Goal: Information Seeking & Learning: Learn about a topic

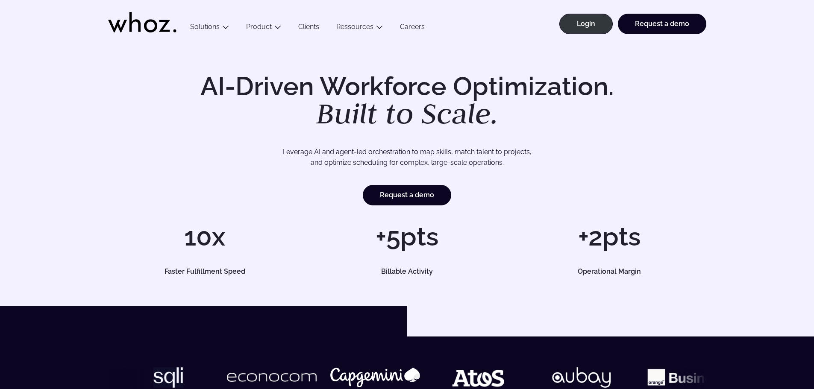
click at [411, 26] on link "Careers" at bounding box center [412, 29] width 42 height 12
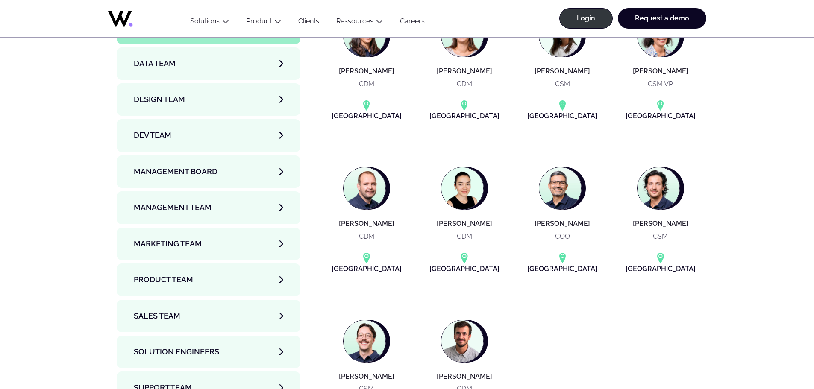
scroll to position [2905, 0]
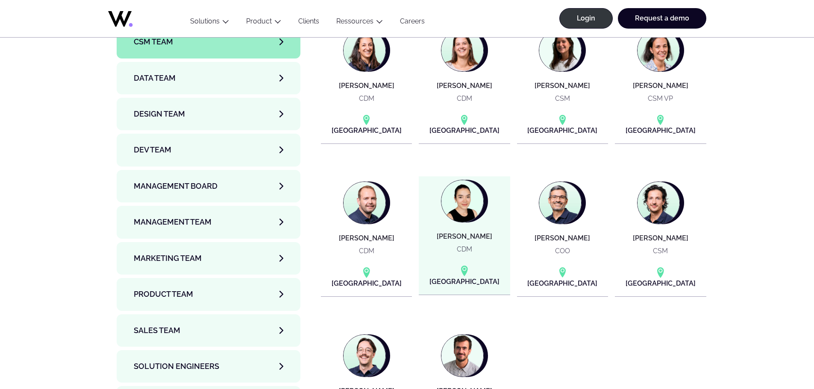
click at [461, 180] on img at bounding box center [462, 201] width 42 height 42
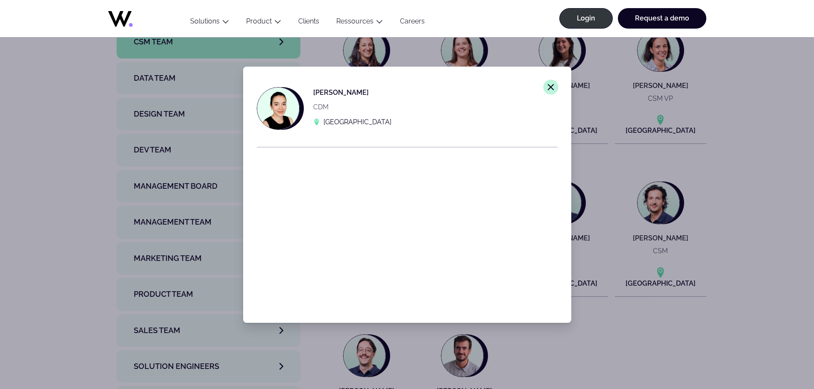
click at [547, 91] on icon "Close modal window." at bounding box center [551, 87] width 8 height 8
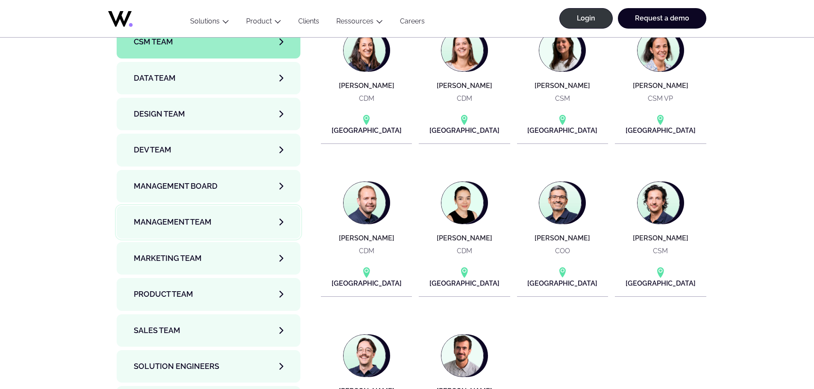
click at [226, 206] on link "Management Team" at bounding box center [209, 222] width 184 height 32
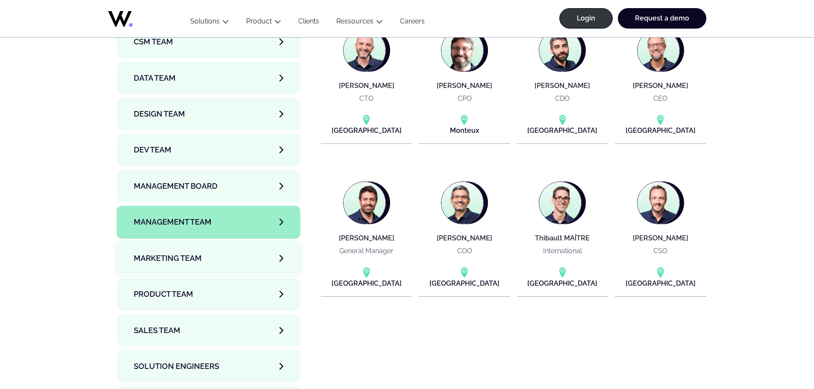
click at [203, 242] on link "Marketing Team" at bounding box center [209, 258] width 184 height 32
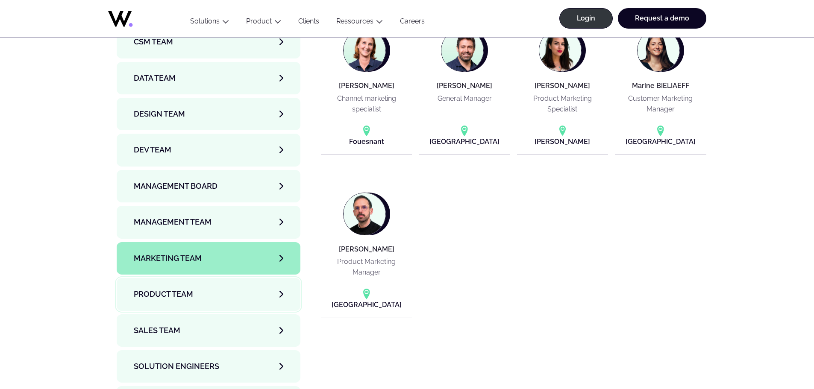
click at [208, 278] on link "Product team" at bounding box center [209, 294] width 184 height 32
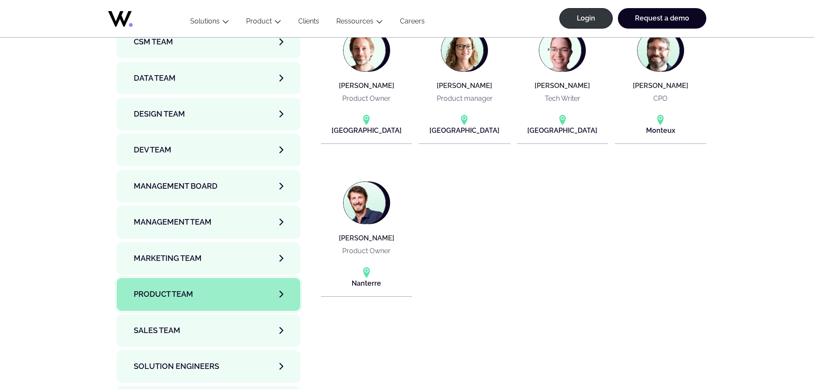
scroll to position [2948, 0]
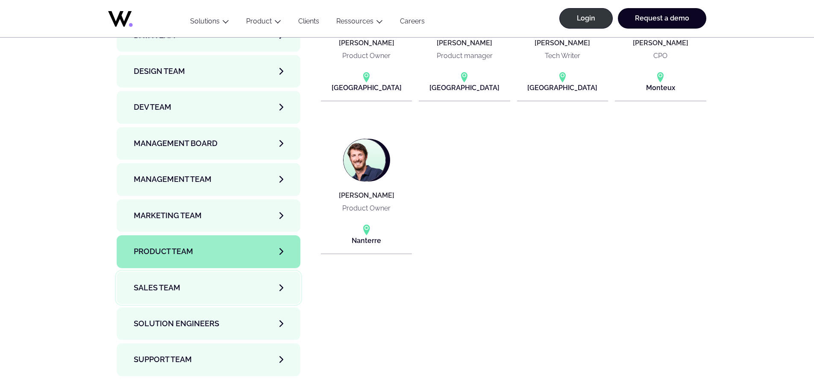
click at [208, 272] on link "Sales team" at bounding box center [209, 288] width 184 height 32
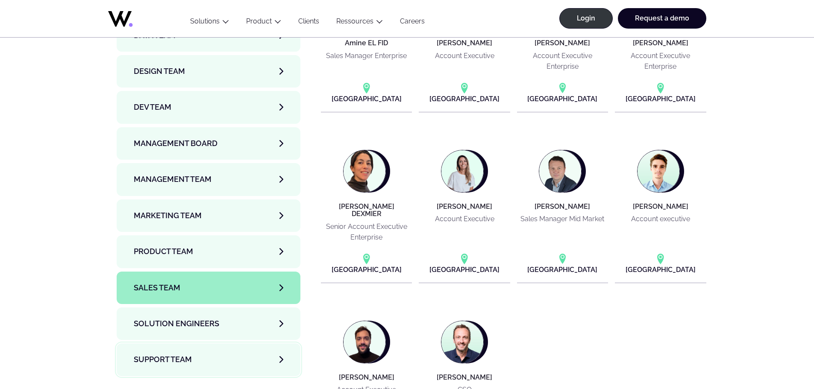
click at [208, 343] on link "Support team" at bounding box center [209, 359] width 184 height 32
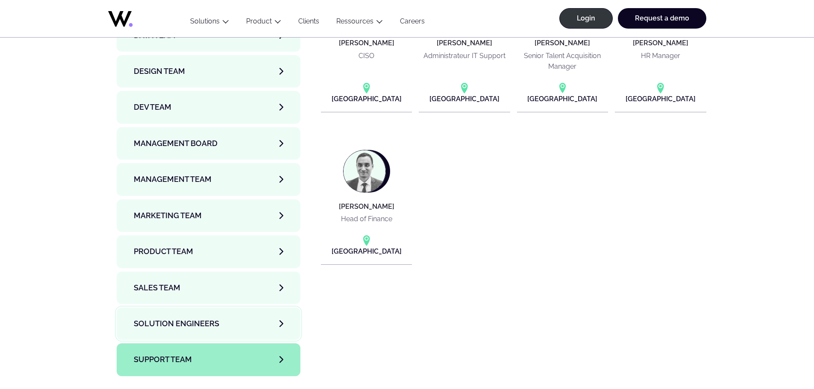
click at [200, 308] on link "Solution Engineers" at bounding box center [209, 324] width 184 height 32
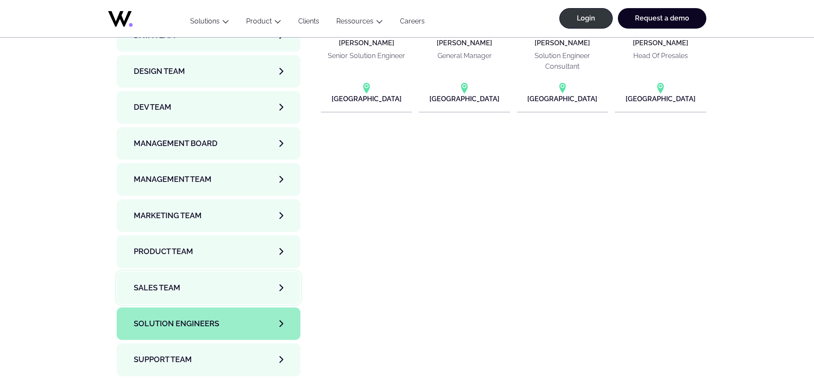
click at [193, 272] on link "Sales team" at bounding box center [209, 288] width 184 height 32
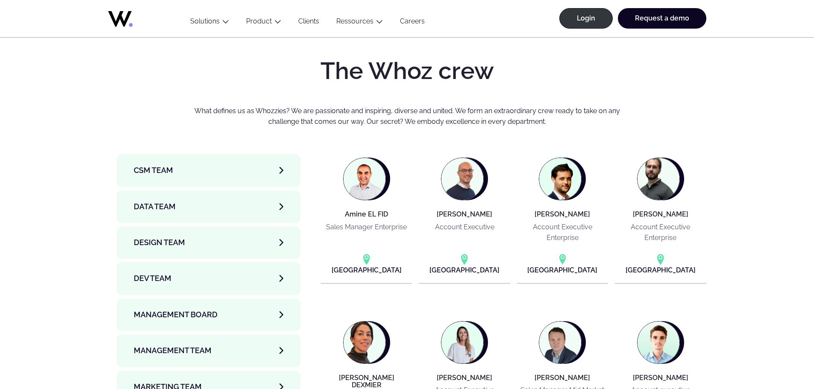
scroll to position [2777, 0]
click at [179, 154] on link "CSM team" at bounding box center [209, 170] width 184 height 32
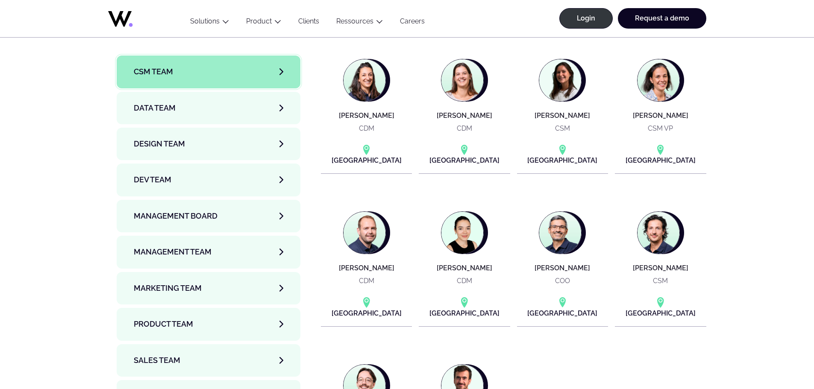
scroll to position [2820, 0]
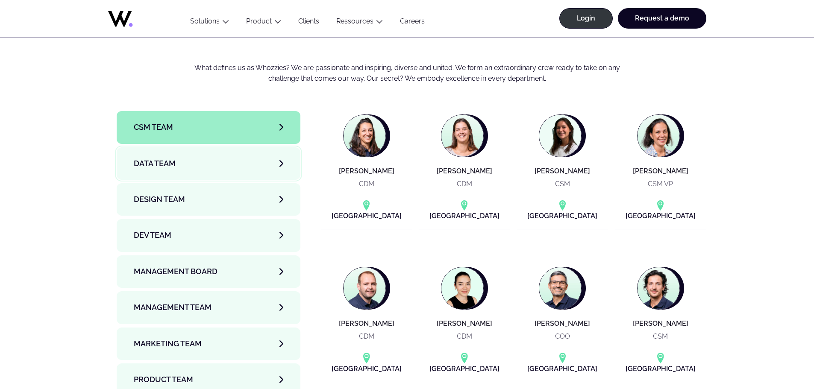
click at [192, 147] on link "Data team" at bounding box center [209, 163] width 184 height 32
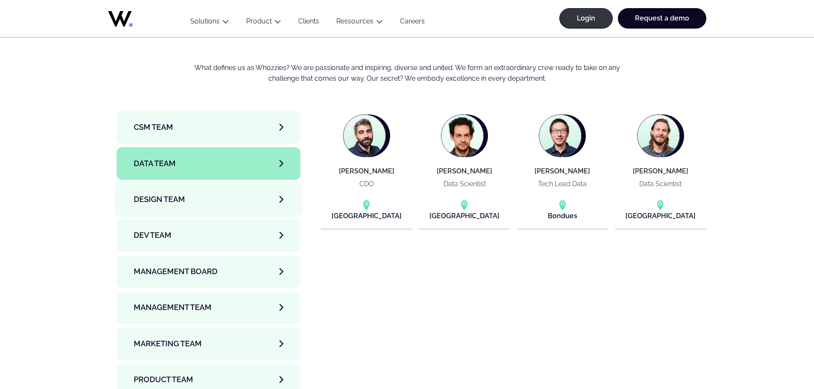
click at [204, 183] on link "Design team" at bounding box center [209, 199] width 184 height 32
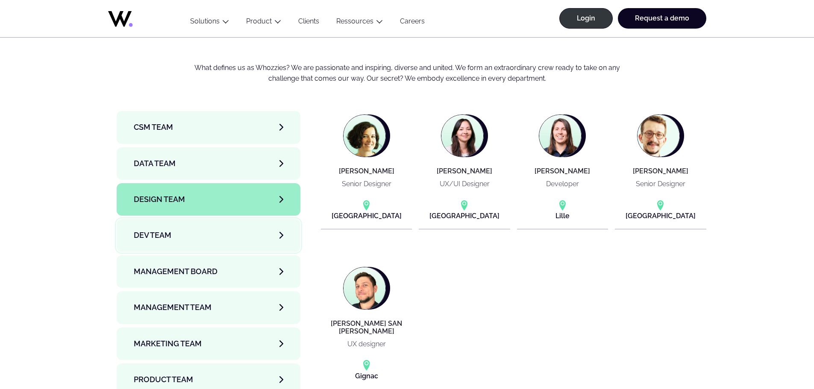
click at [206, 219] on link "Dev team" at bounding box center [209, 235] width 184 height 32
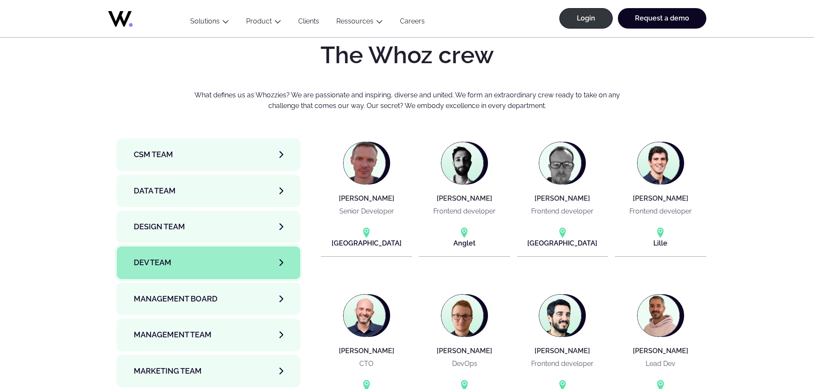
scroll to position [2777, 0]
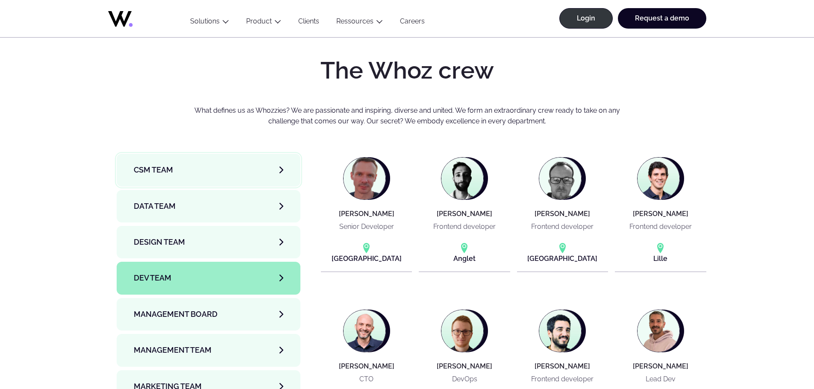
click at [180, 154] on link "CSM team" at bounding box center [209, 170] width 184 height 32
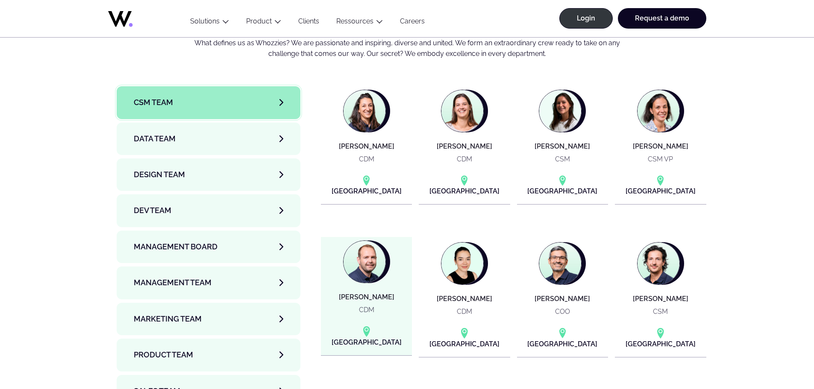
scroll to position [2820, 0]
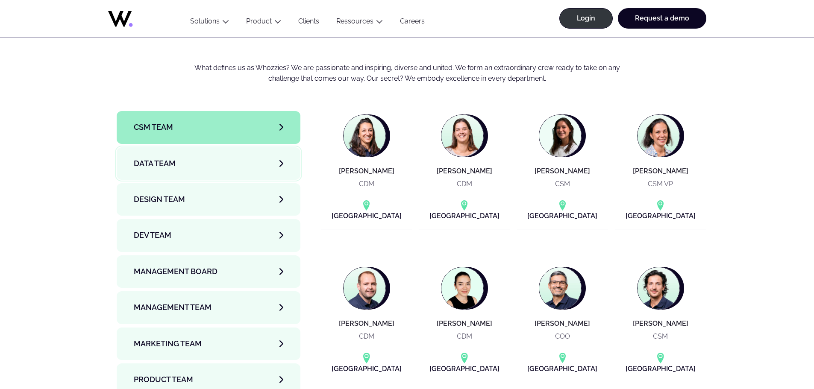
click at [187, 147] on link "Data team" at bounding box center [209, 163] width 184 height 32
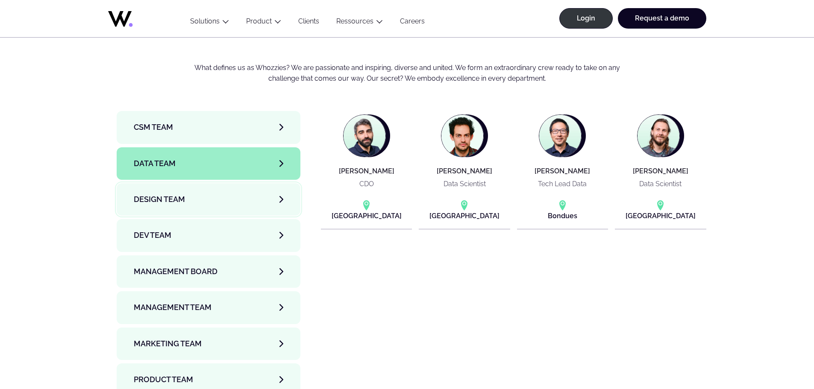
click at [175, 194] on span "Design team" at bounding box center [159, 200] width 51 height 12
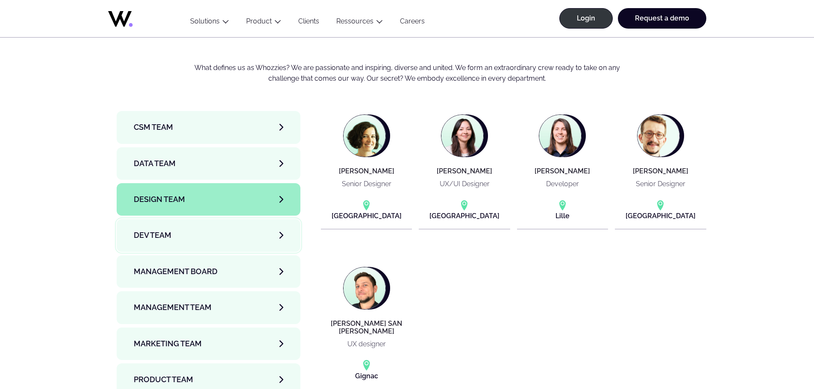
click at [172, 219] on link "Dev team" at bounding box center [209, 235] width 184 height 32
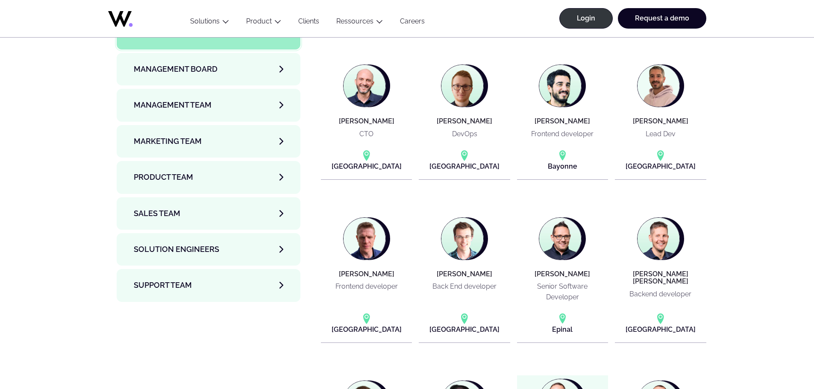
scroll to position [2948, 0]
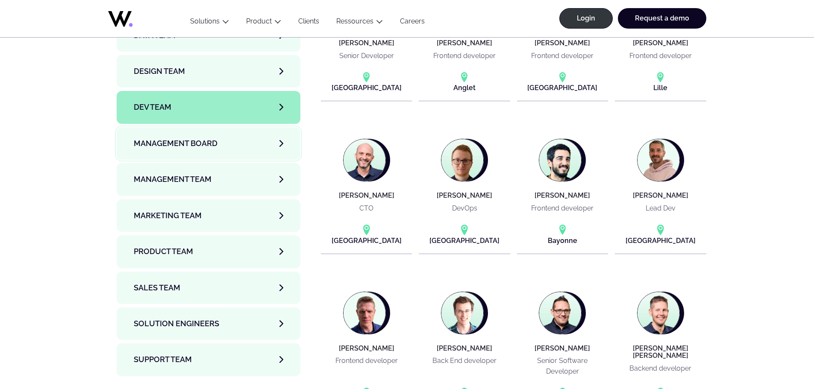
click at [244, 127] on link "Management Board" at bounding box center [209, 143] width 184 height 32
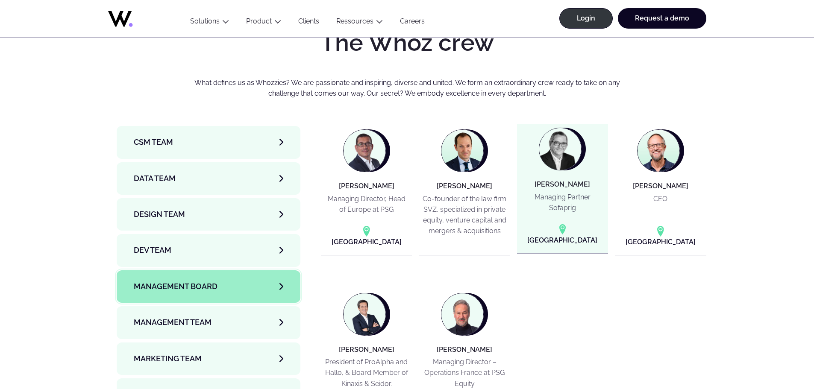
scroll to position [2820, 0]
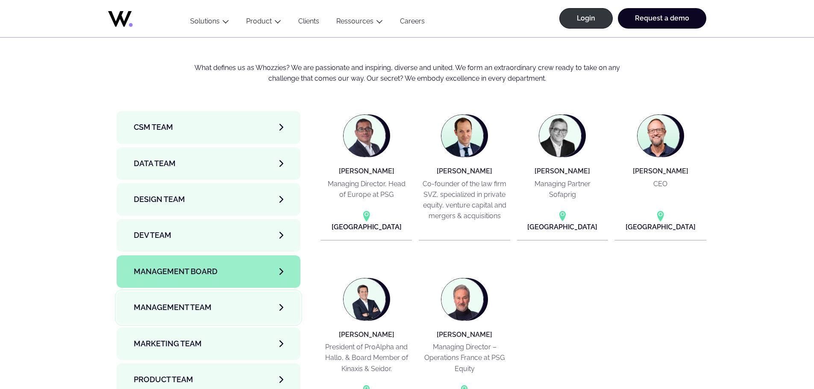
click at [188, 291] on link "Management Team" at bounding box center [209, 307] width 184 height 32
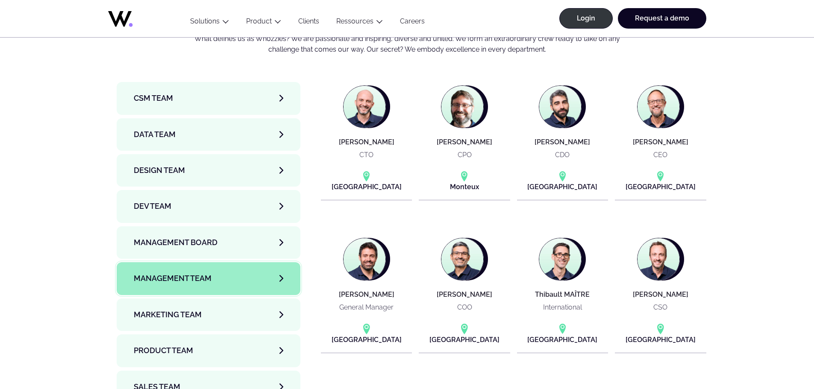
scroll to position [2862, 0]
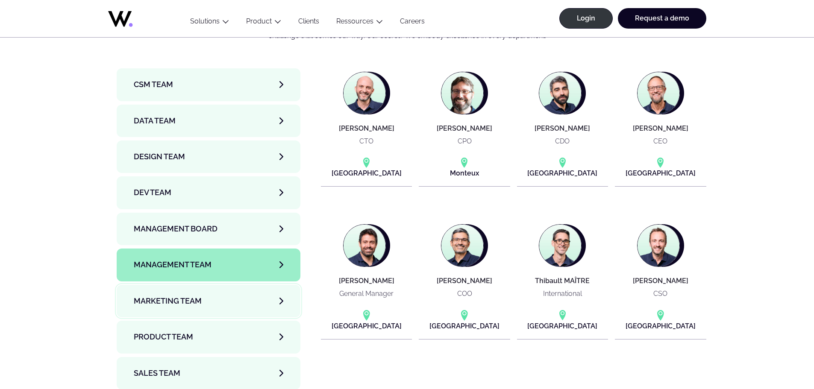
click at [171, 295] on span "Marketing Team" at bounding box center [168, 301] width 68 height 12
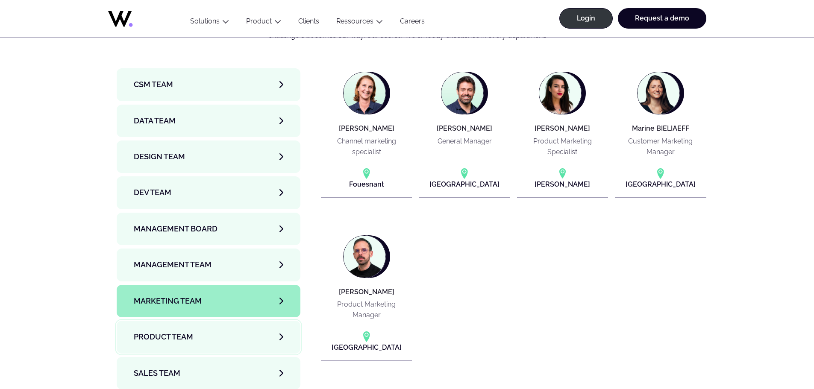
click at [169, 331] on span "Product team" at bounding box center [163, 337] width 59 height 12
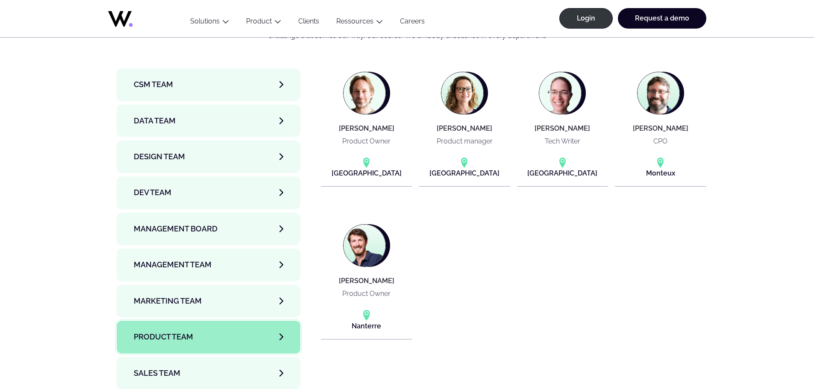
scroll to position [2905, 0]
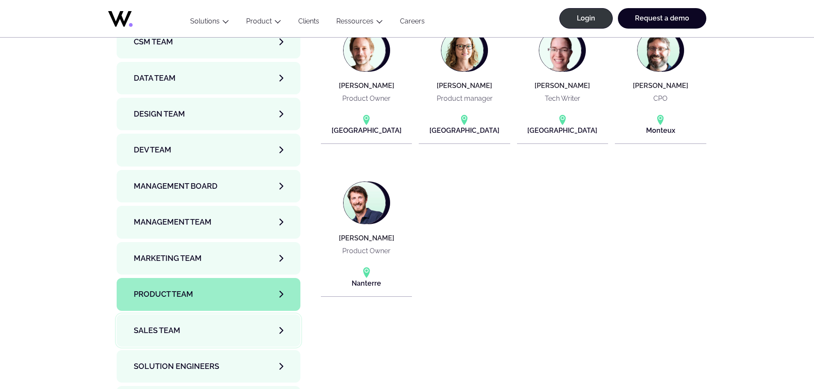
click at [168, 325] on span "Sales team" at bounding box center [157, 331] width 47 height 12
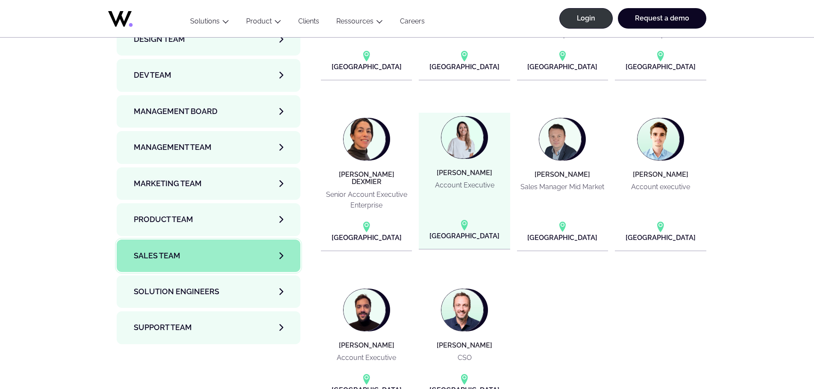
scroll to position [2991, 0]
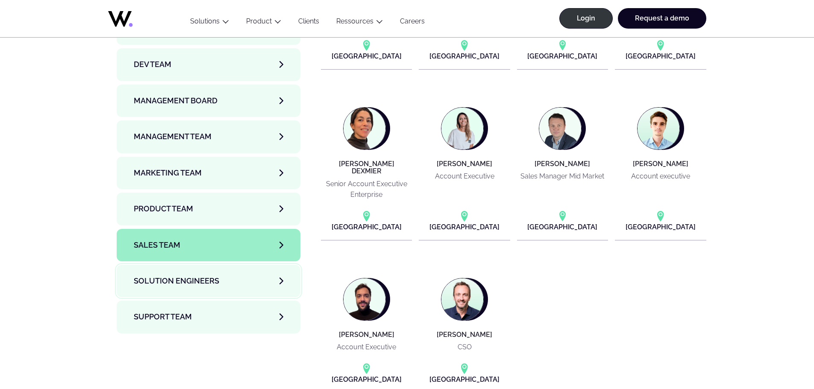
click at [197, 265] on link "Solution Engineers" at bounding box center [209, 281] width 184 height 32
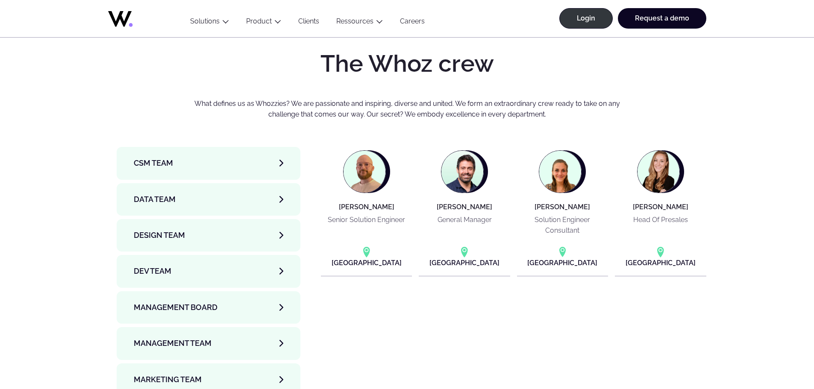
scroll to position [2734, 0]
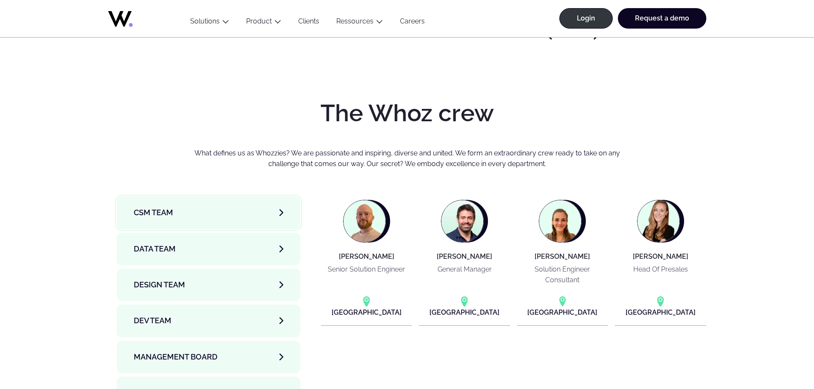
click at [180, 197] on link "CSM team" at bounding box center [209, 213] width 184 height 32
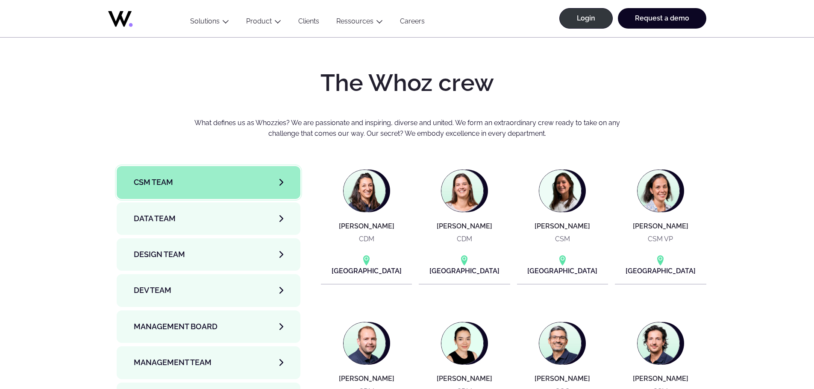
scroll to position [2777, 0]
